Goal: Book appointment/travel/reservation

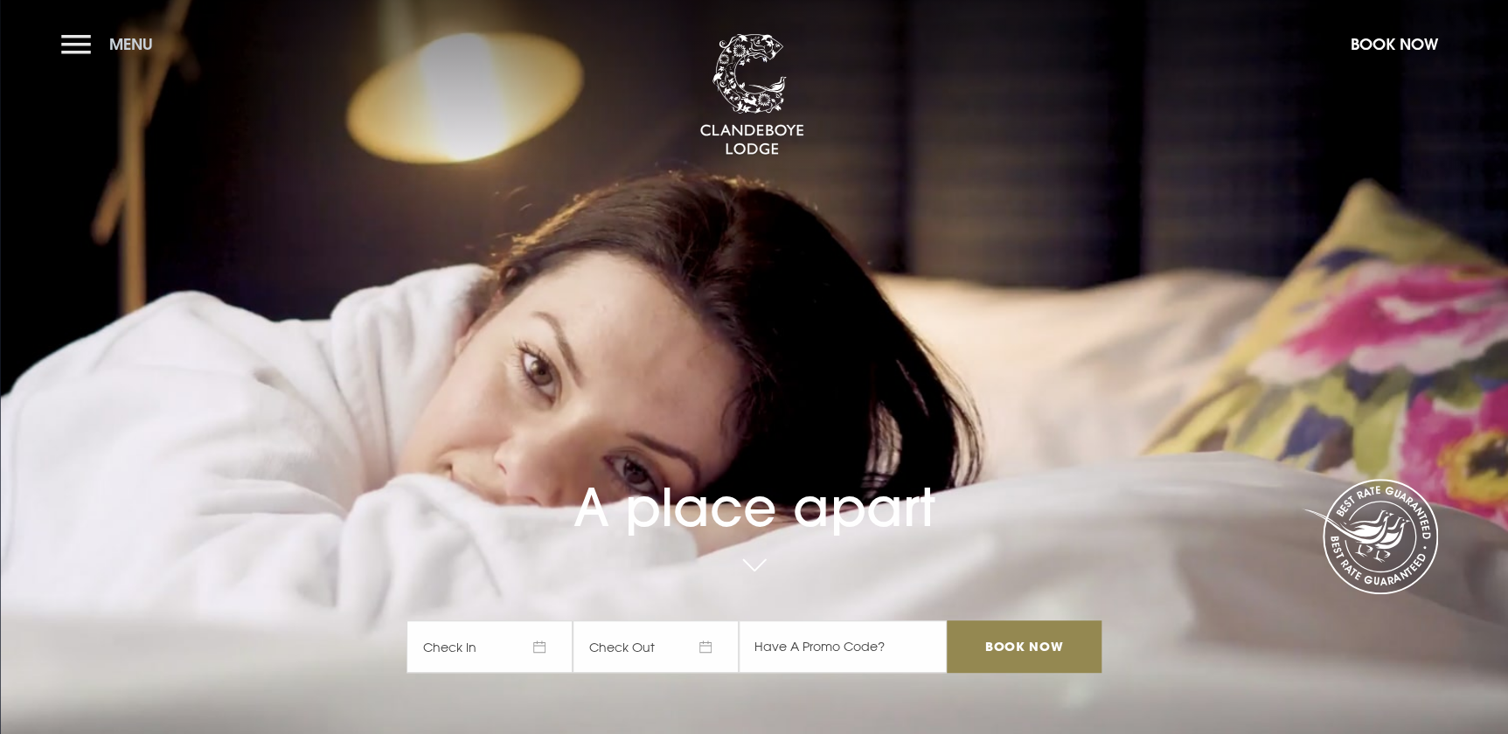
click at [80, 45] on button "Menu" at bounding box center [111, 44] width 101 height 38
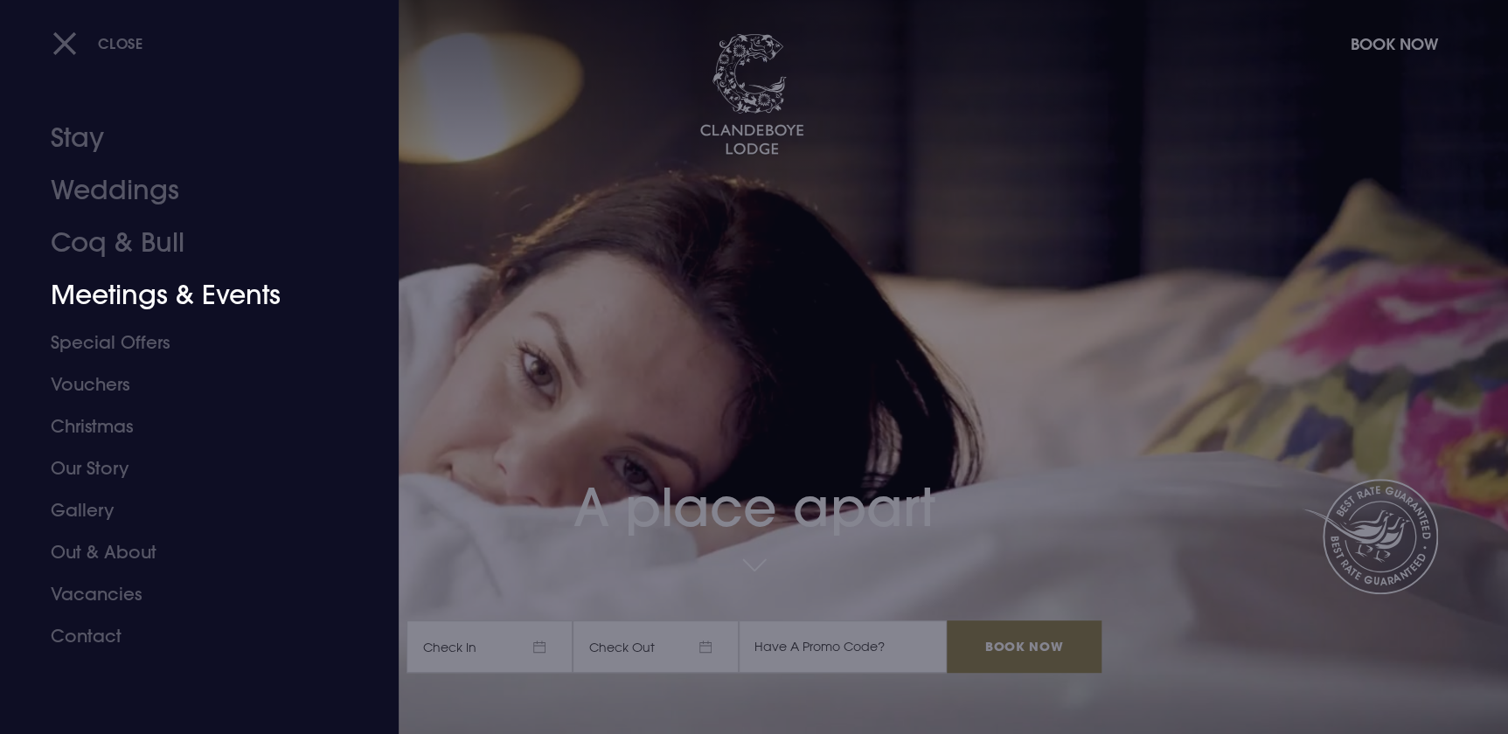
click at [113, 294] on link "Meetings & Events" at bounding box center [189, 295] width 276 height 52
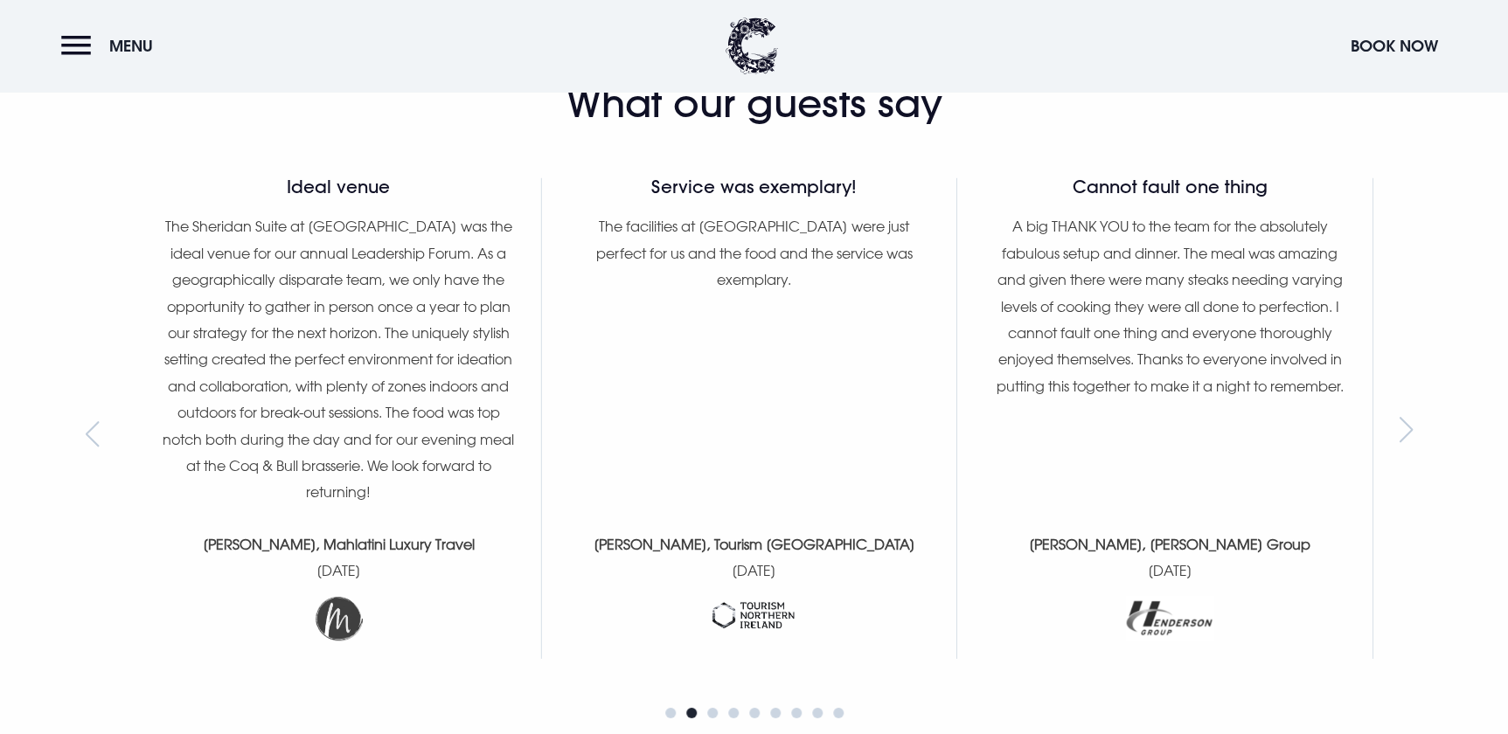
scroll to position [2305, 0]
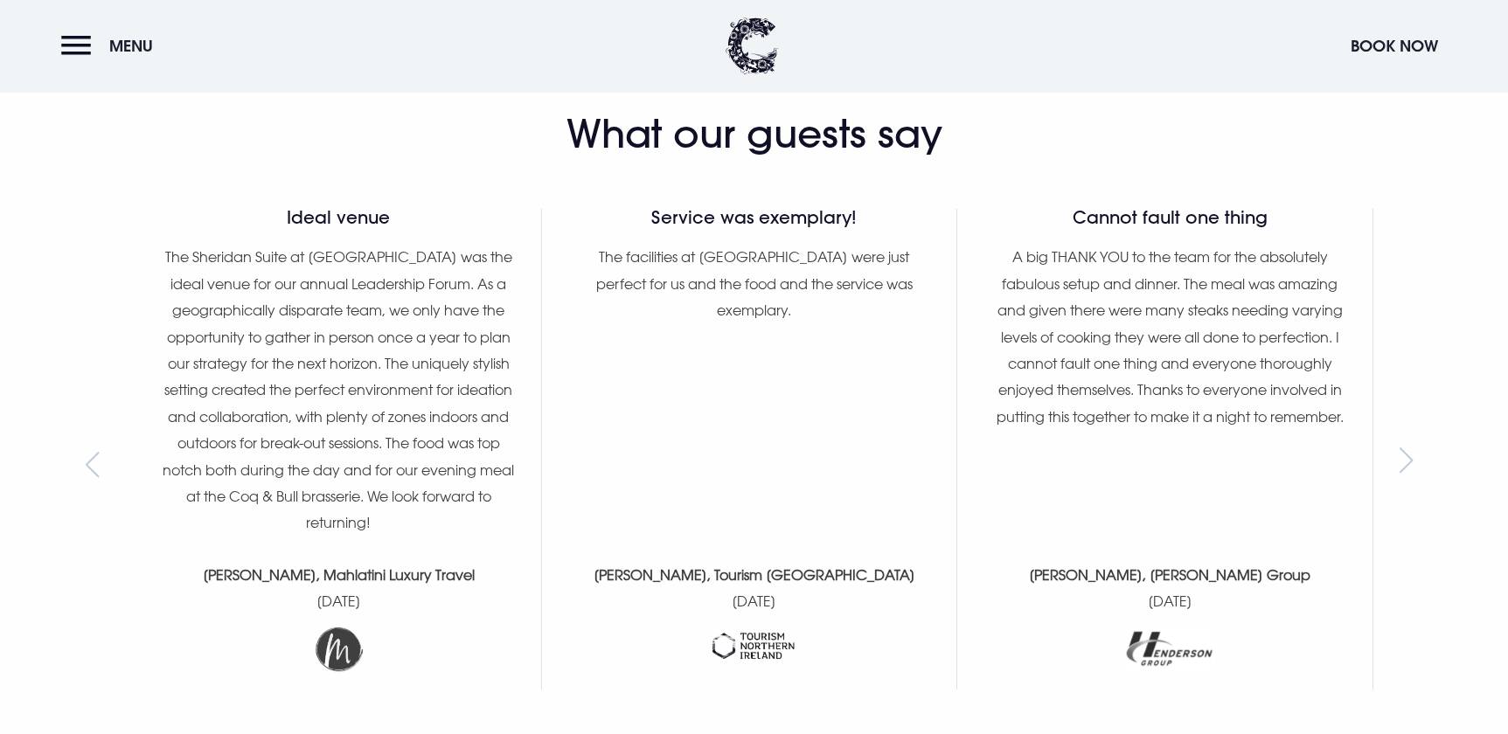
click at [1398, 426] on section "What our guests say Latest Reviews The perfect venue Our "We Are All Mad Here" …" at bounding box center [754, 403] width 1508 height 833
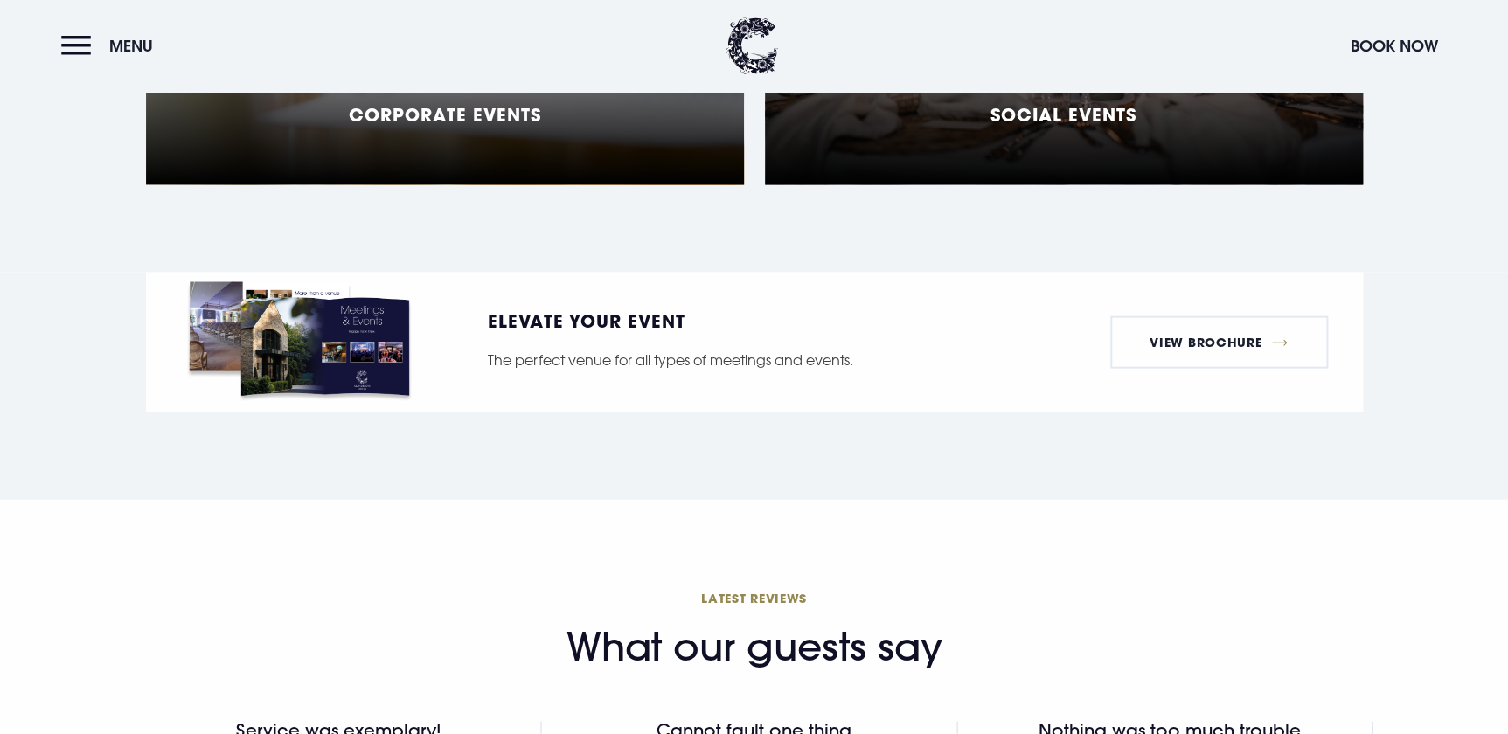
scroll to position [1468, 0]
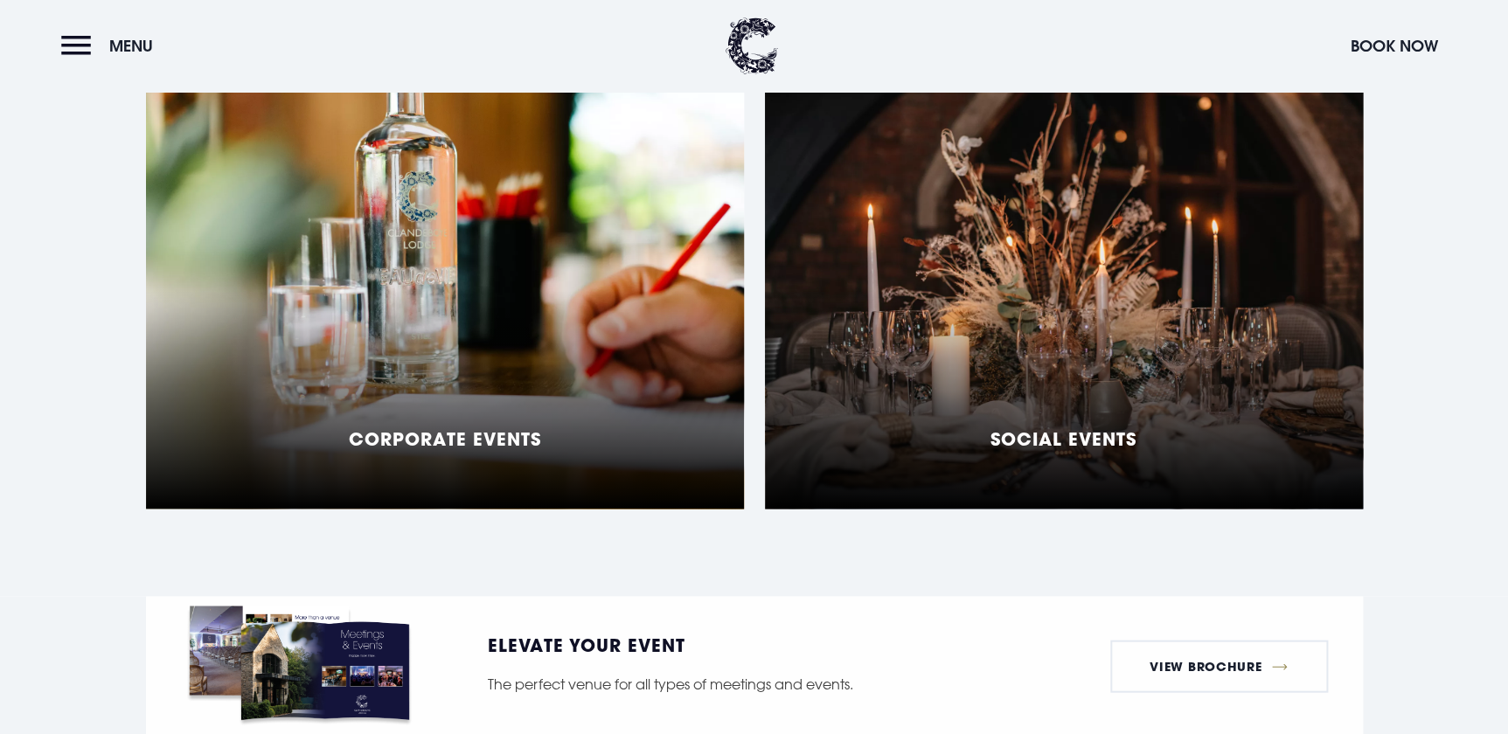
click at [1019, 428] on h5 "Social Events" at bounding box center [1064, 438] width 146 height 21
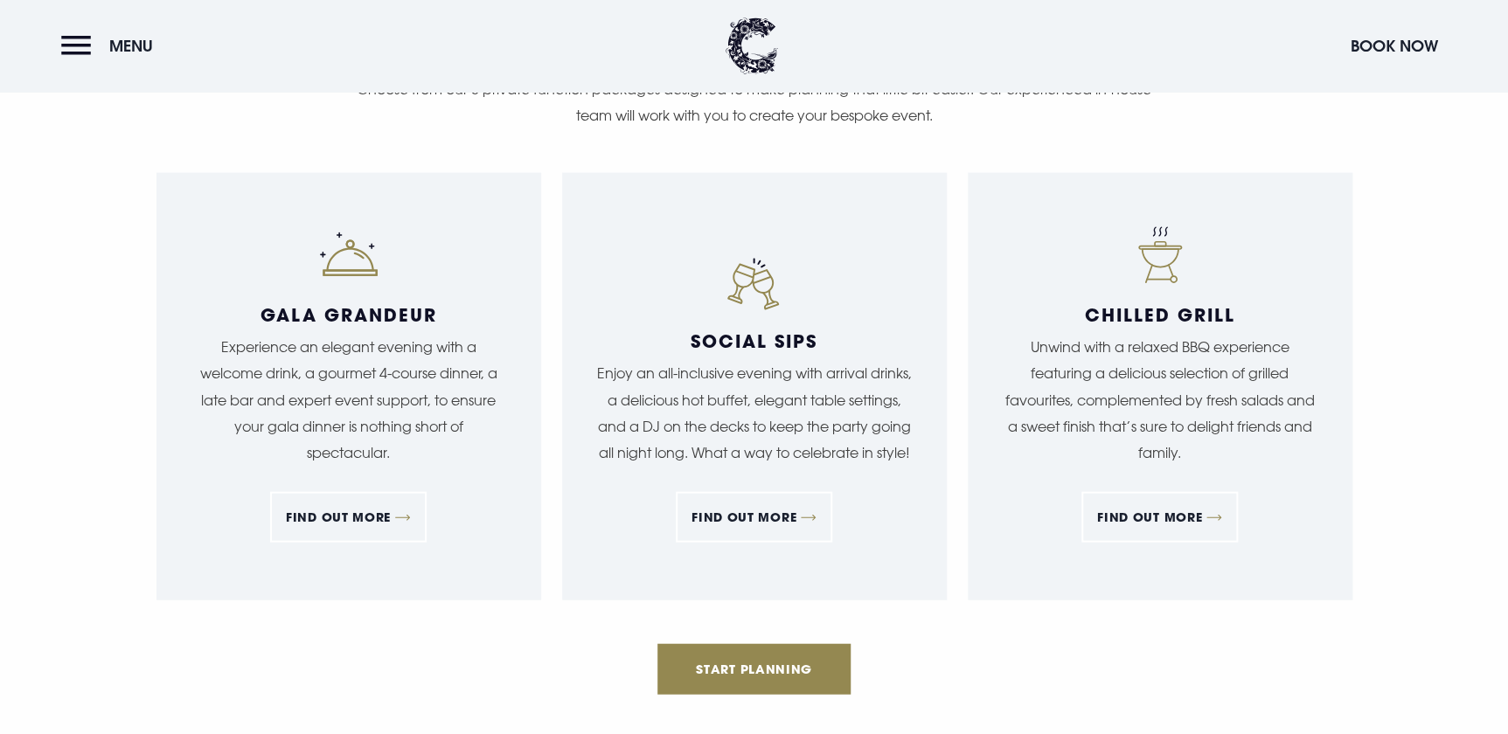
scroll to position [1749, 0]
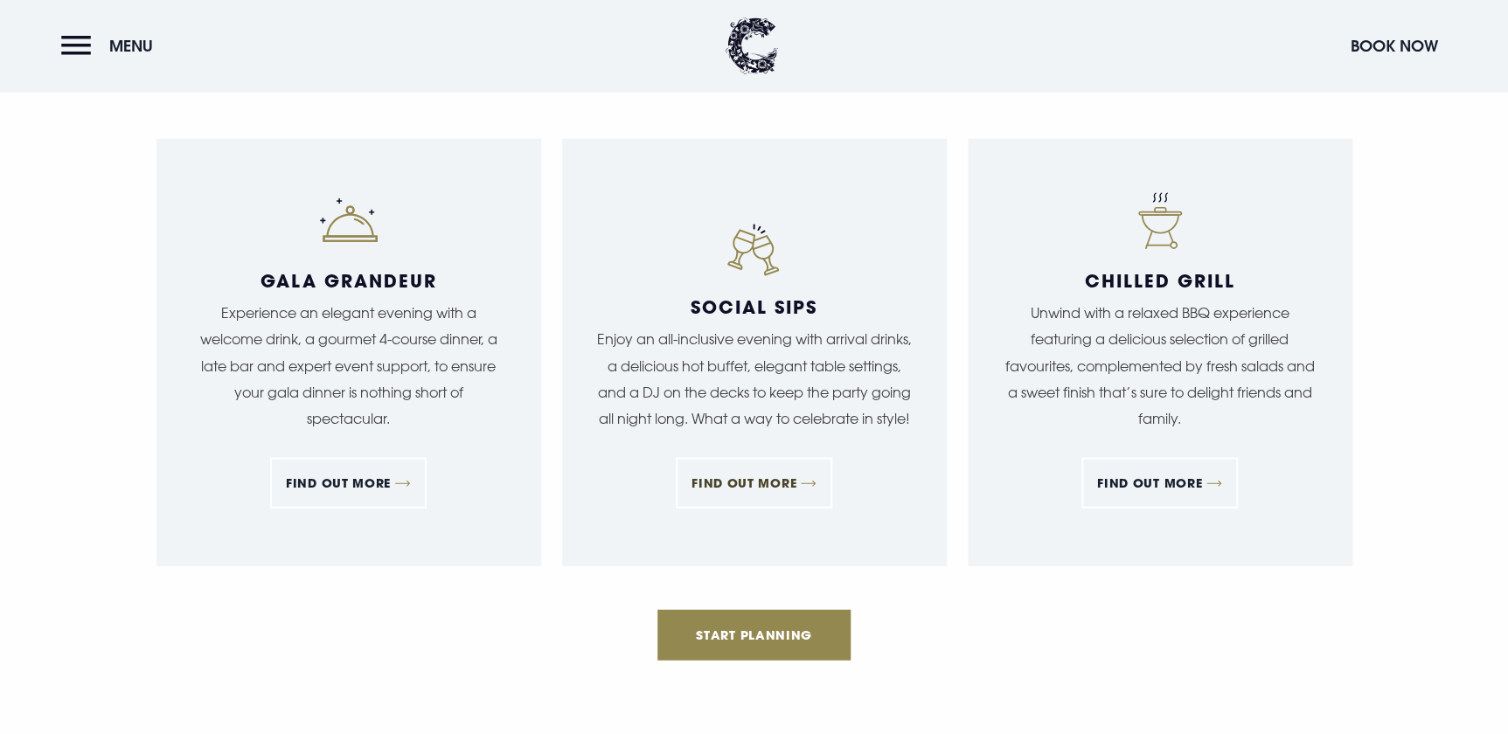
click at [765, 477] on link "FIND OUT MORE" at bounding box center [754, 483] width 157 height 51
